Goal: Navigation & Orientation: Find specific page/section

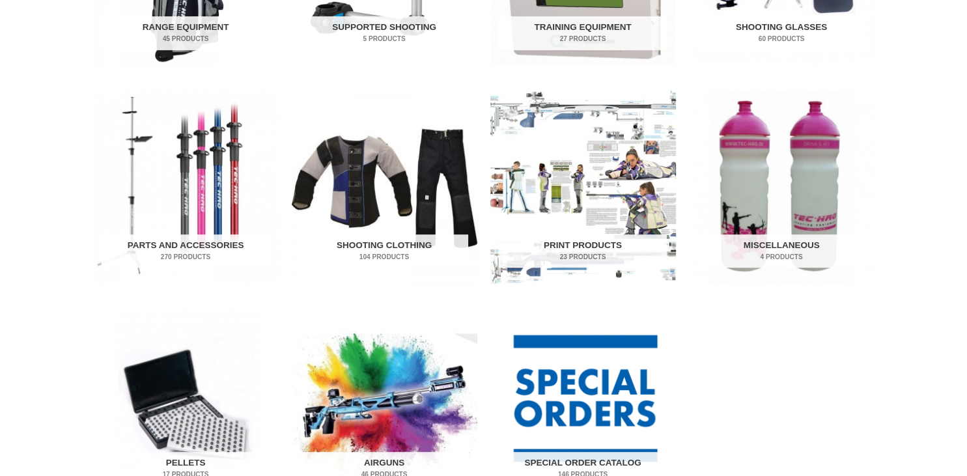
scroll to position [619, 0]
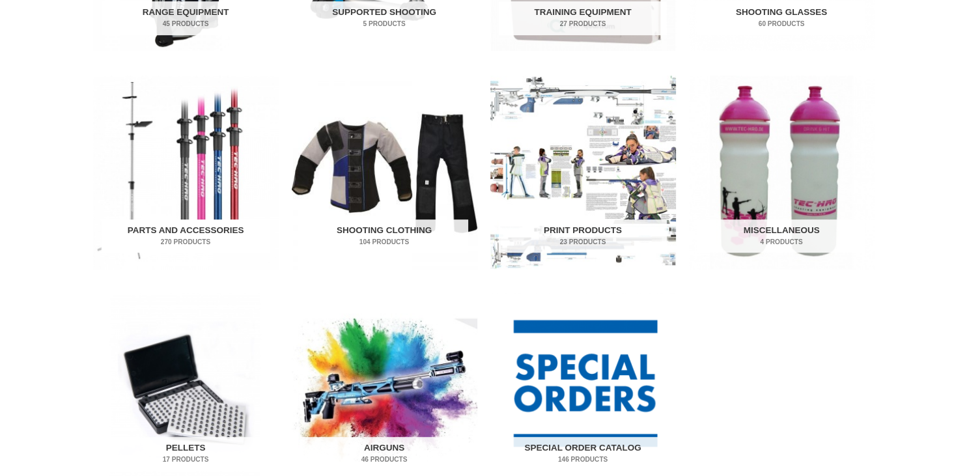
click at [195, 173] on img "Visit product category Parts and Accessories" at bounding box center [186, 172] width 186 height 193
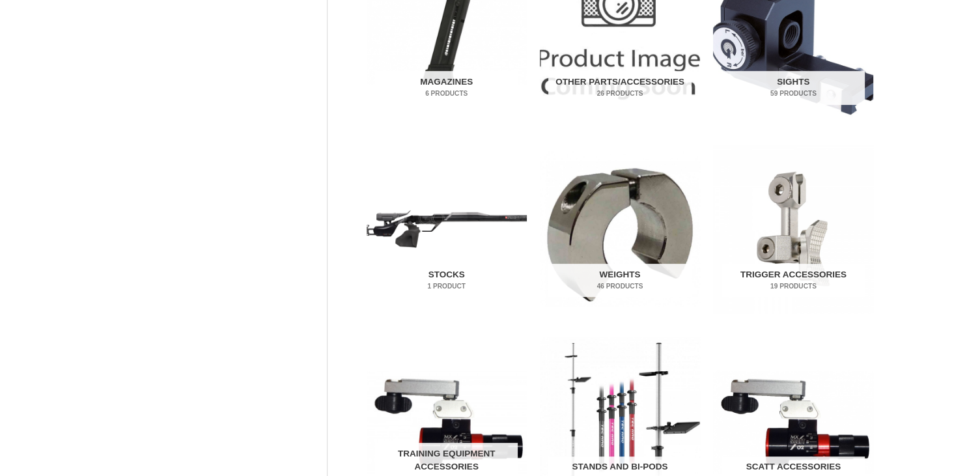
scroll to position [550, 0]
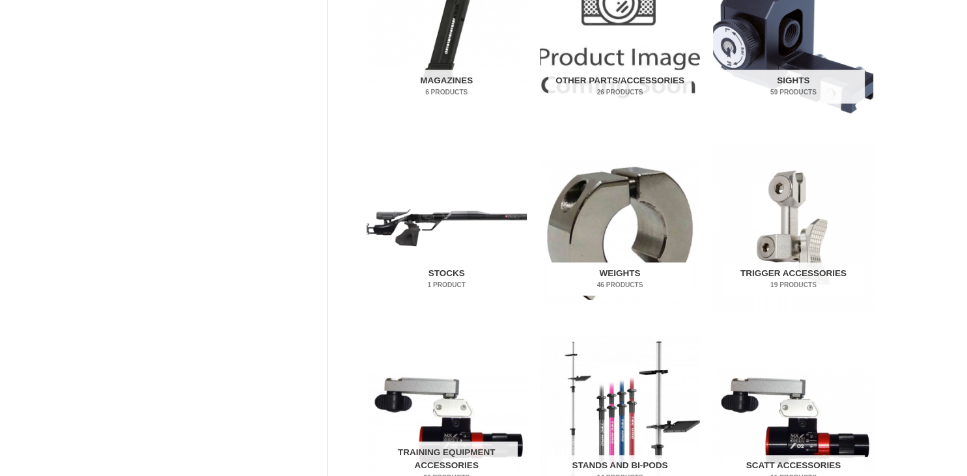
click at [644, 221] on img "Visit product category Weights" at bounding box center [620, 227] width 160 height 168
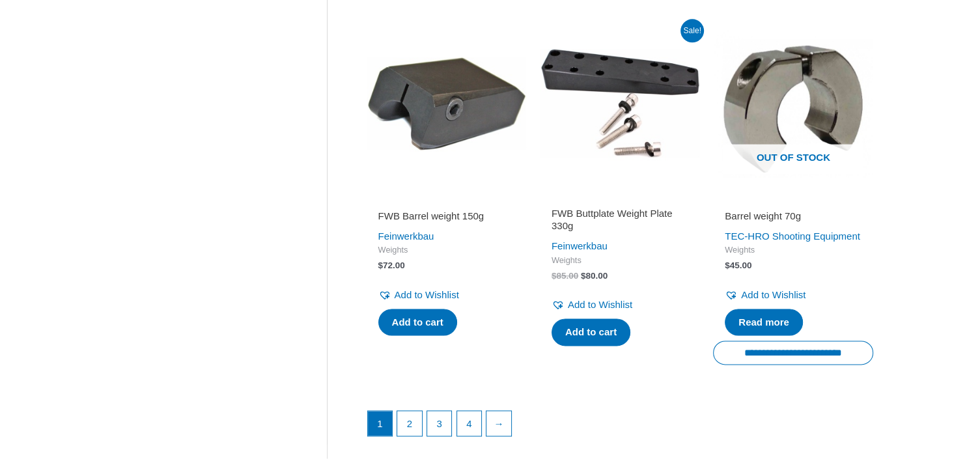
scroll to position [1925, 0]
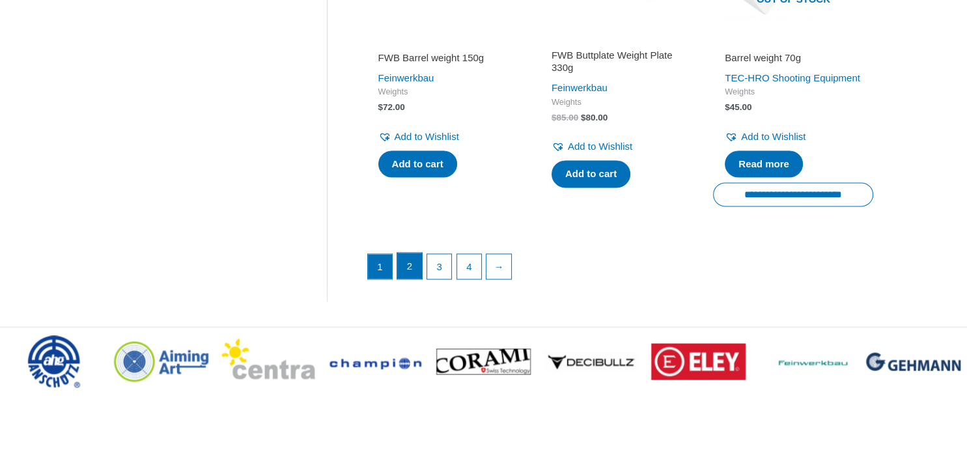
click at [413, 279] on link "2" at bounding box center [409, 266] width 25 height 26
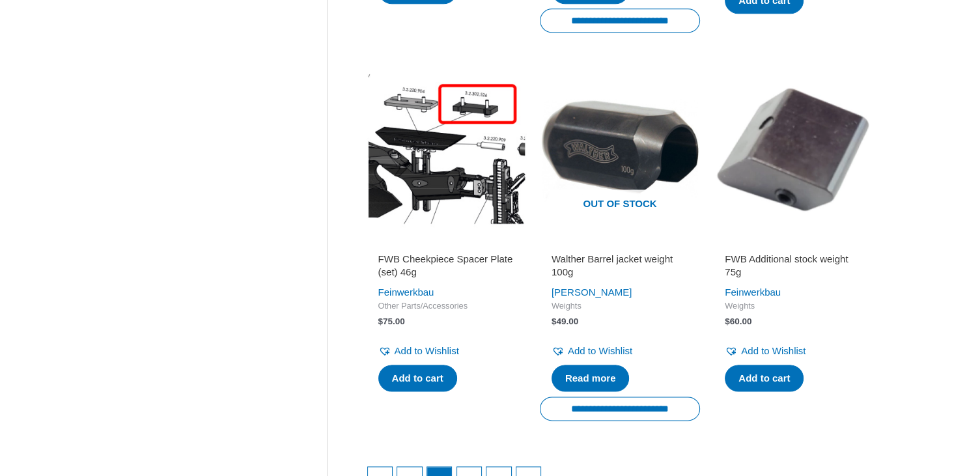
scroll to position [1787, 0]
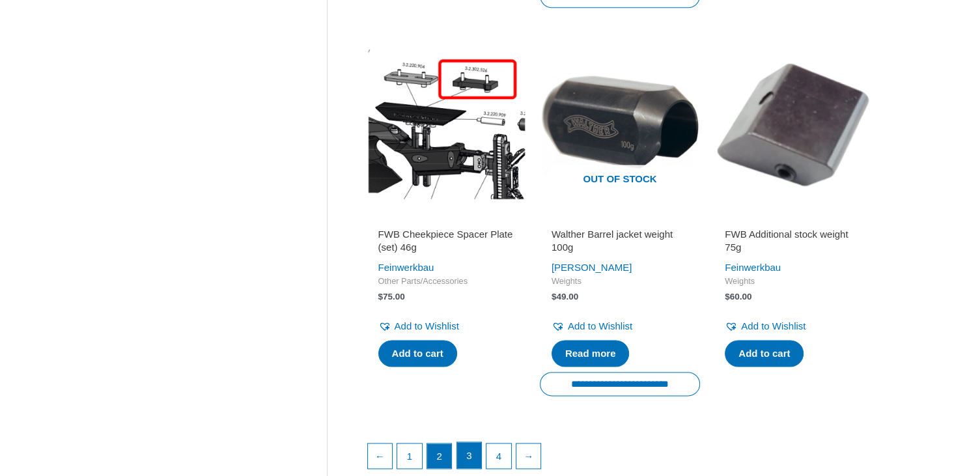
click at [473, 449] on link "3" at bounding box center [469, 455] width 25 height 26
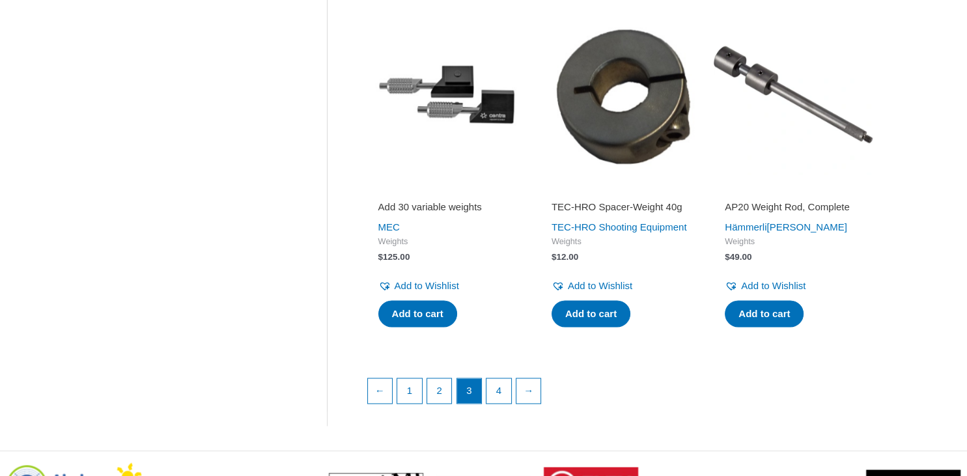
scroll to position [1787, 0]
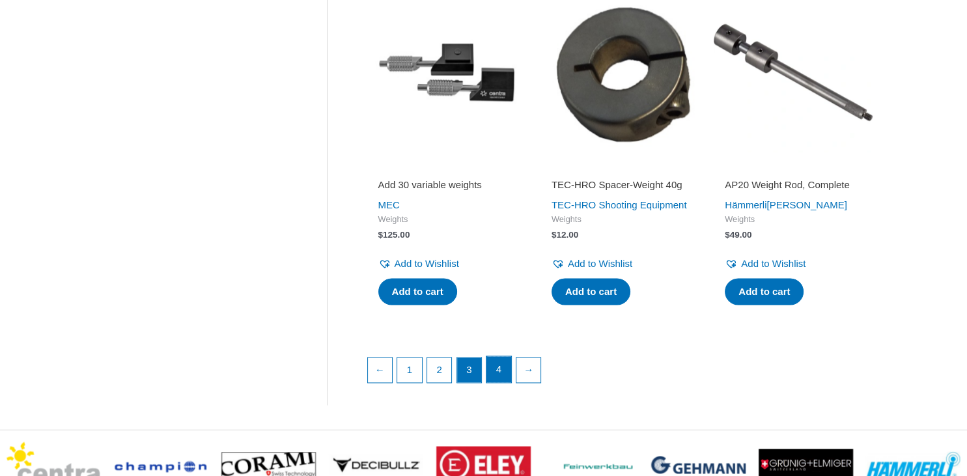
click at [499, 382] on link "4" at bounding box center [498, 369] width 25 height 26
